Goal: Information Seeking & Learning: Check status

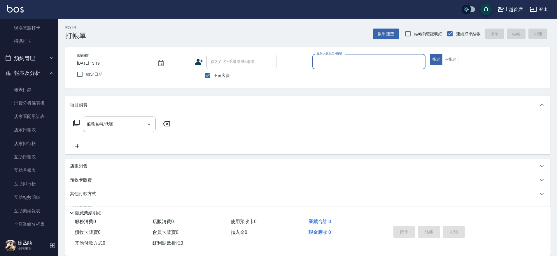
scroll to position [162, 0]
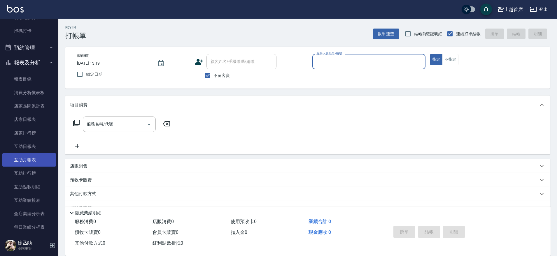
click at [27, 163] on link "互助月報表" at bounding box center [29, 159] width 54 height 13
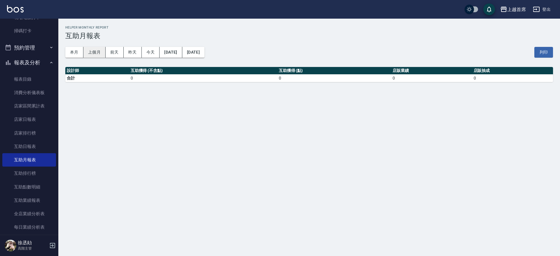
click at [90, 51] on button "上個月" at bounding box center [94, 52] width 22 height 11
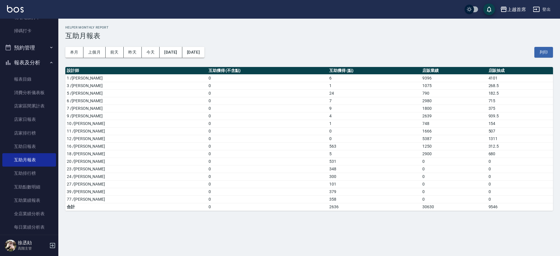
click at [15, 13] on link at bounding box center [15, 9] width 17 height 8
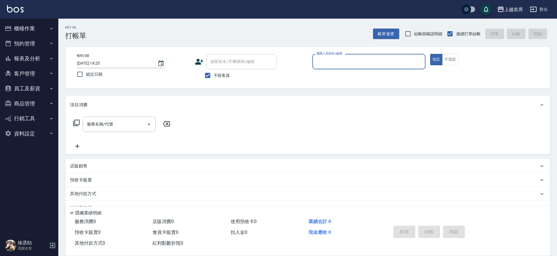
click at [29, 32] on button "櫃檯作業" at bounding box center [29, 28] width 54 height 15
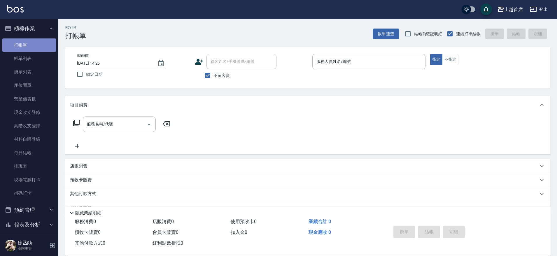
click at [34, 43] on link "打帳單" at bounding box center [29, 44] width 54 height 13
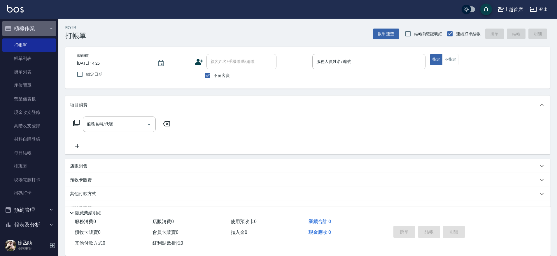
click at [49, 27] on icon "button" at bounding box center [51, 28] width 5 height 5
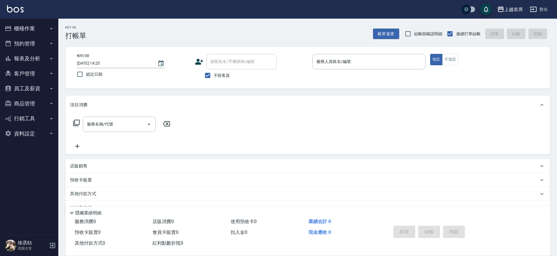
click at [39, 55] on button "報表及分析" at bounding box center [29, 58] width 54 height 15
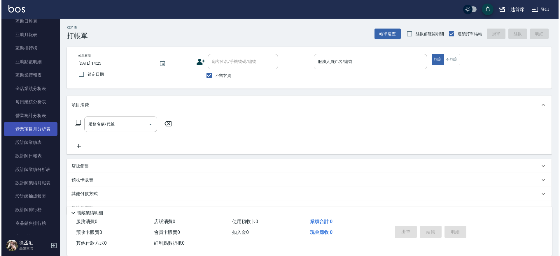
scroll to position [109, 0]
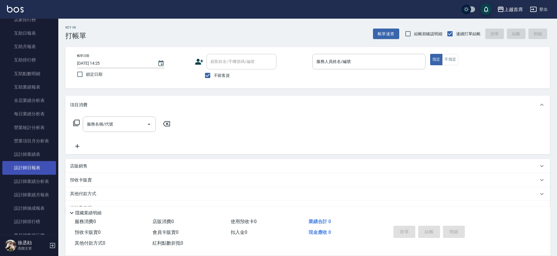
click at [31, 169] on link "設計師日報表" at bounding box center [29, 167] width 54 height 13
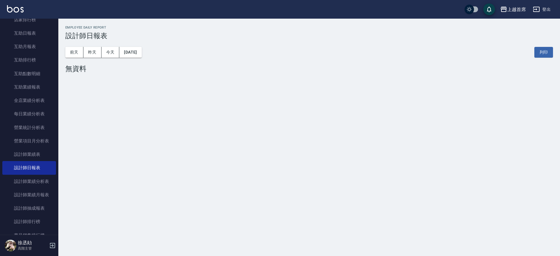
click at [88, 58] on div "[DATE] [DATE] [DATE] [DATE] 列印" at bounding box center [308, 52] width 487 height 25
click at [96, 51] on button "昨天" at bounding box center [92, 52] width 18 height 11
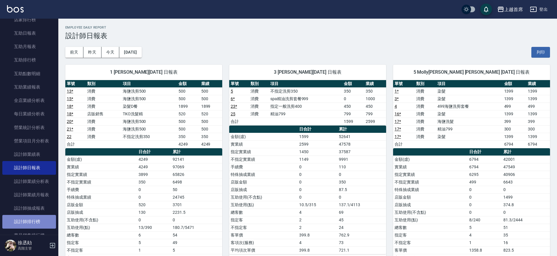
click at [40, 223] on link "設計師排行榜" at bounding box center [29, 221] width 54 height 13
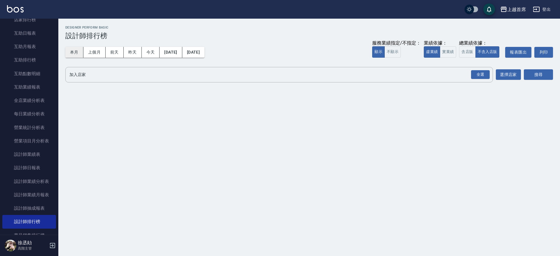
click at [72, 56] on button "本月" at bounding box center [74, 52] width 18 height 11
click at [77, 49] on button "本月" at bounding box center [74, 52] width 18 height 11
drag, startPoint x: 441, startPoint y: 50, endPoint x: 446, endPoint y: 50, distance: 5.0
click at [442, 50] on button "實業績" at bounding box center [448, 51] width 16 height 11
click at [470, 50] on button "含店販" at bounding box center [467, 51] width 16 height 11
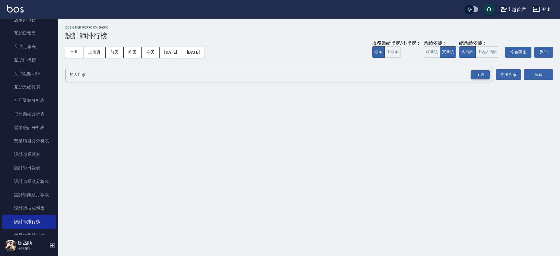
click at [481, 74] on div "全選" at bounding box center [480, 74] width 19 height 9
click at [528, 74] on button "搜尋" at bounding box center [538, 75] width 29 height 11
